Goal: Information Seeking & Learning: Learn about a topic

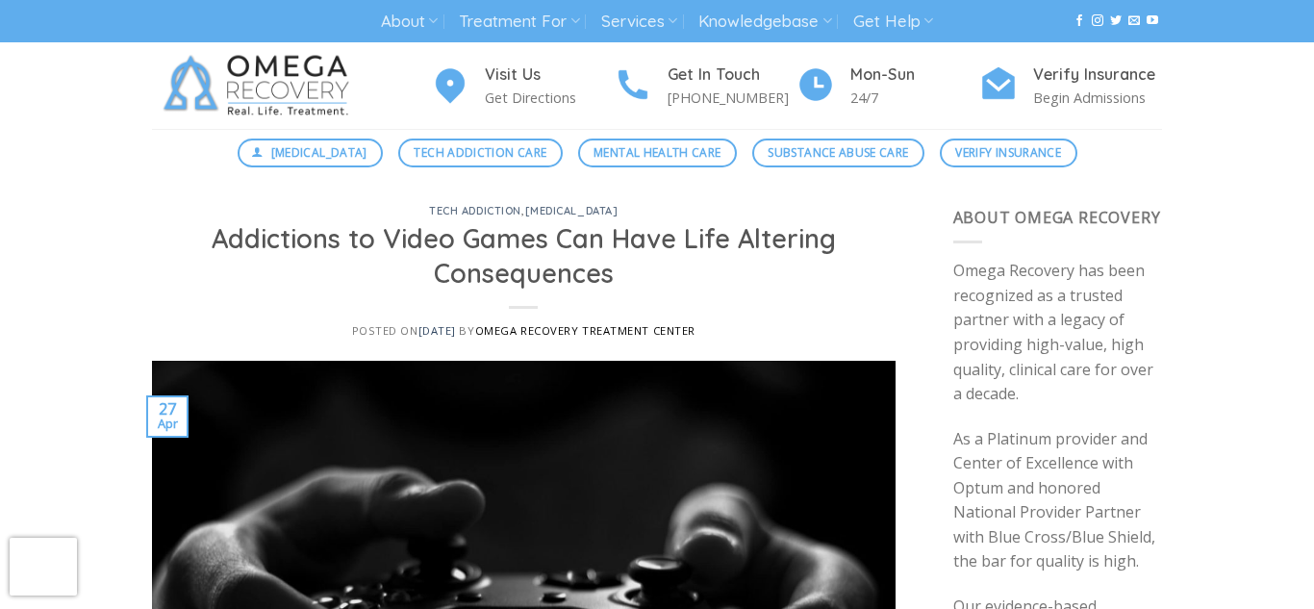
click at [539, 329] on link "Omega Recovery Treatment Center" at bounding box center [585, 330] width 220 height 14
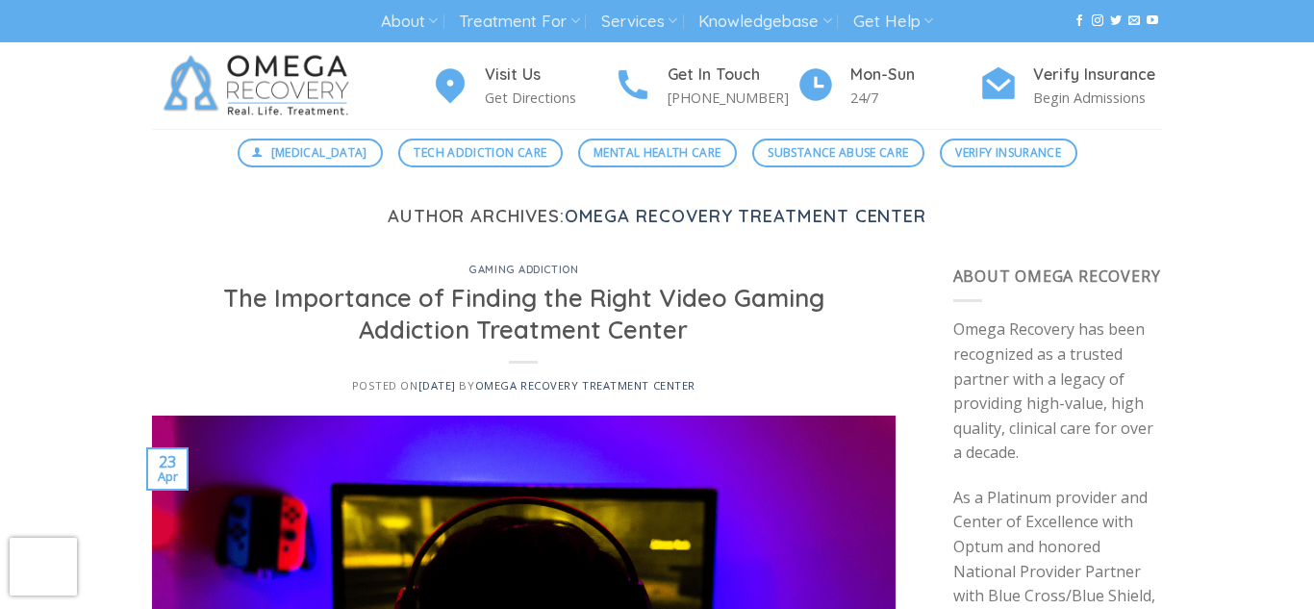
click at [296, 73] on img at bounding box center [260, 85] width 216 height 87
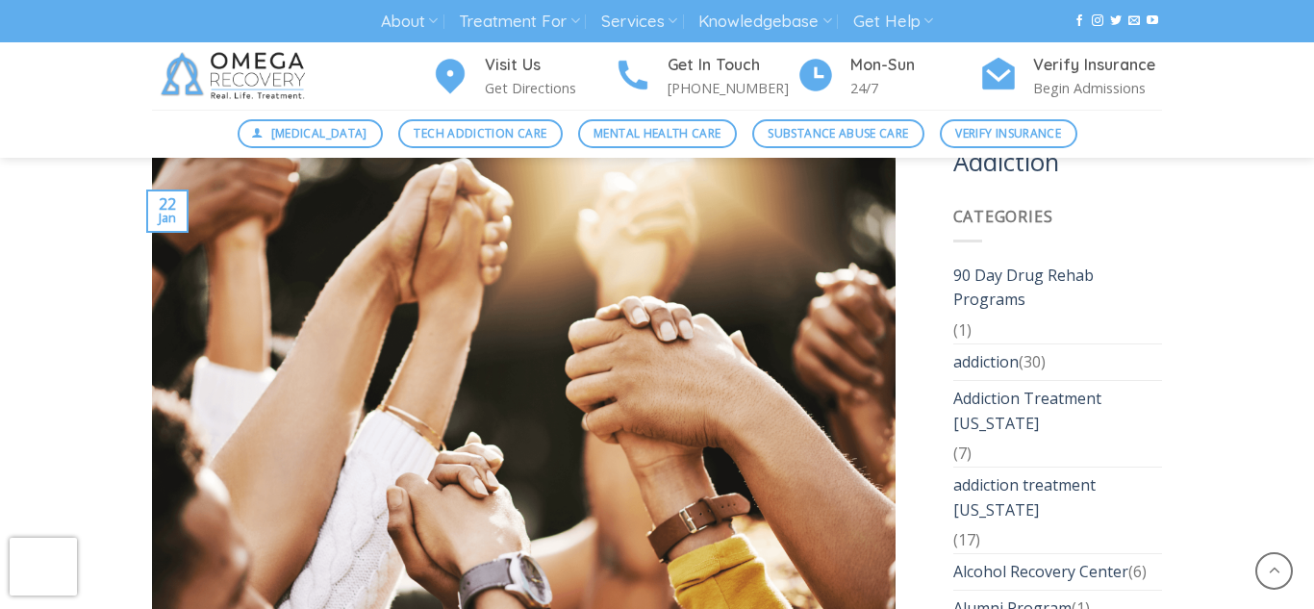
scroll to position [2995, 0]
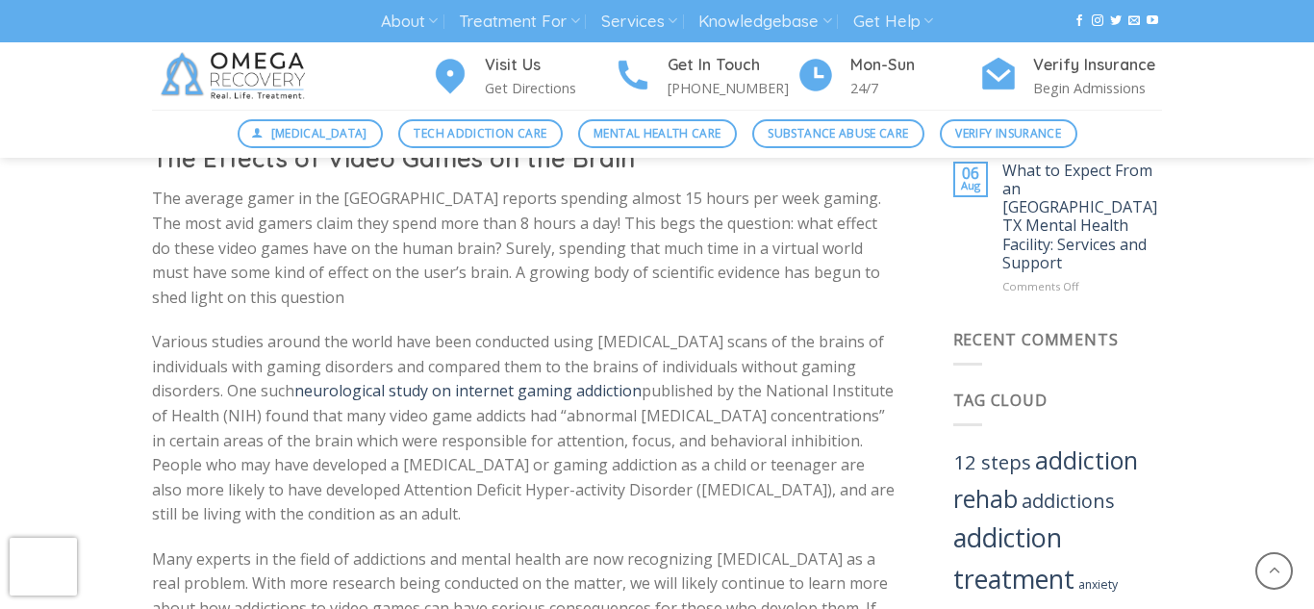
scroll to position [1196, 0]
